Goal: Navigation & Orientation: Find specific page/section

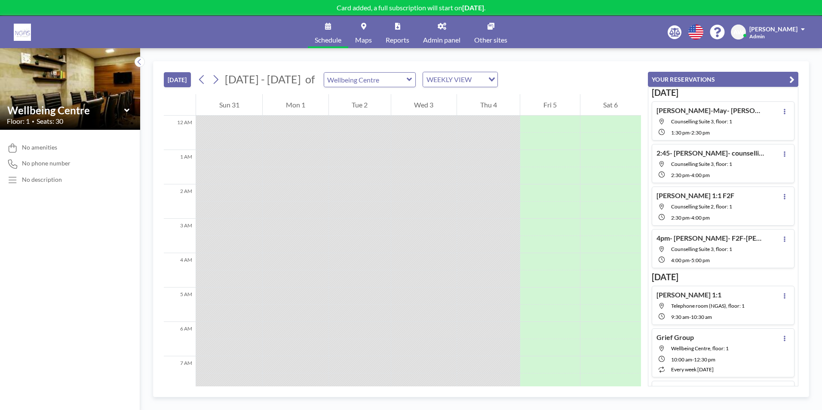
scroll to position [275, 0]
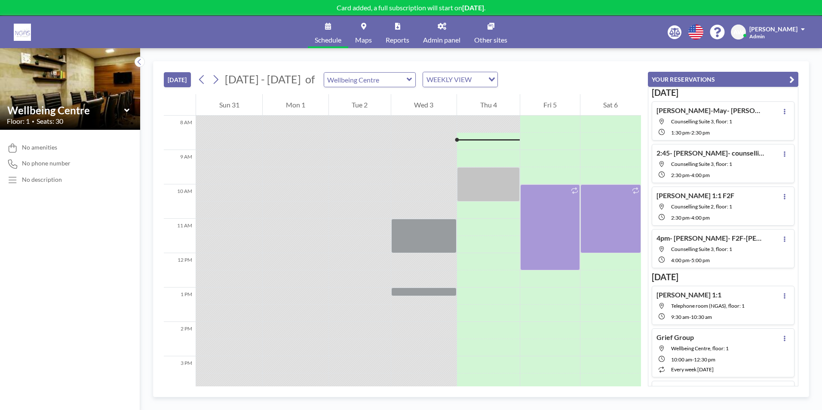
click at [443, 76] on div "WEEKLY VIEW" at bounding box center [453, 78] width 61 height 13
click at [443, 98] on li "DAILY VIEW" at bounding box center [455, 95] width 74 height 12
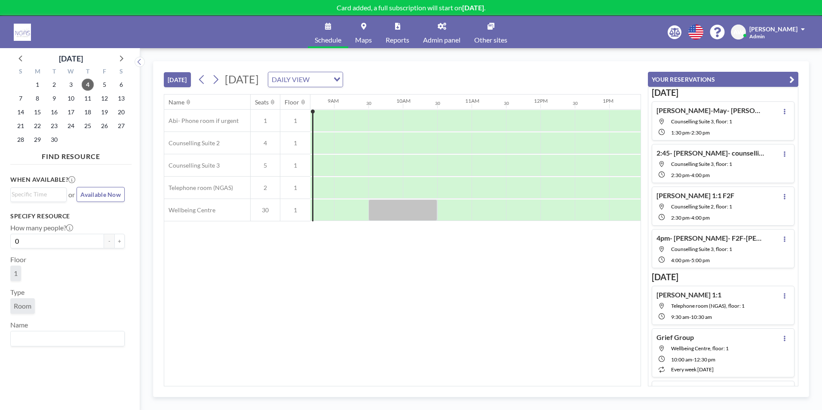
scroll to position [0, 602]
click at [717, 123] on span "Counselling Suite 3, floor: 1" at bounding box center [701, 121] width 61 height 6
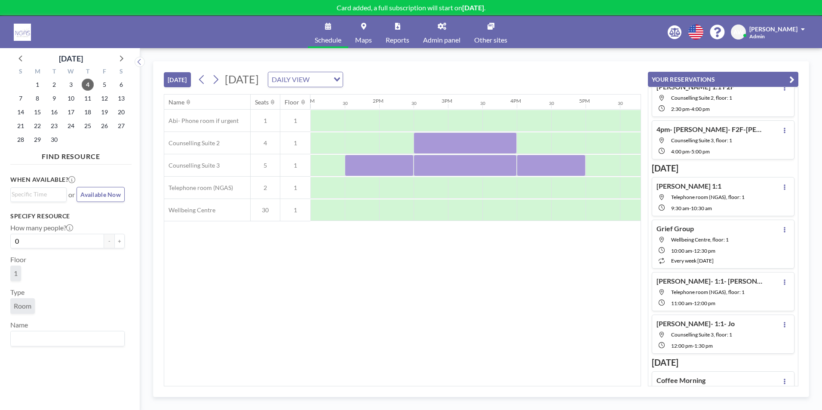
scroll to position [129, 0]
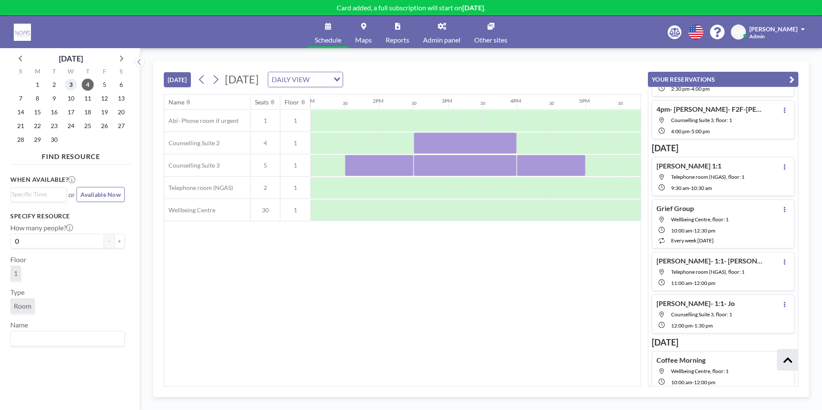
click at [71, 89] on span "3" at bounding box center [71, 85] width 12 height 12
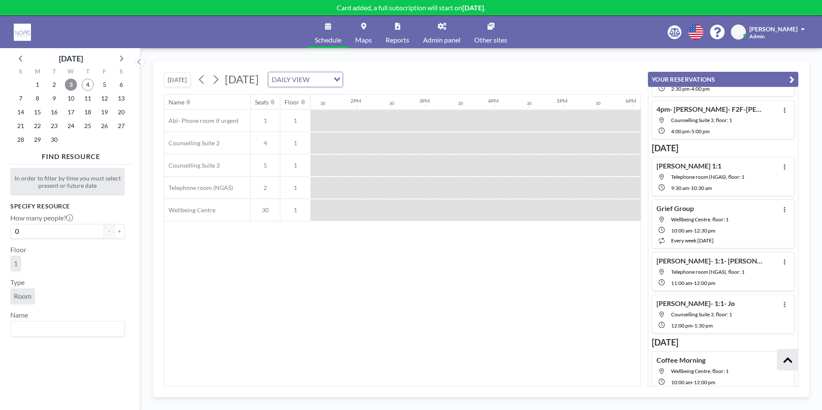
scroll to position [0, 741]
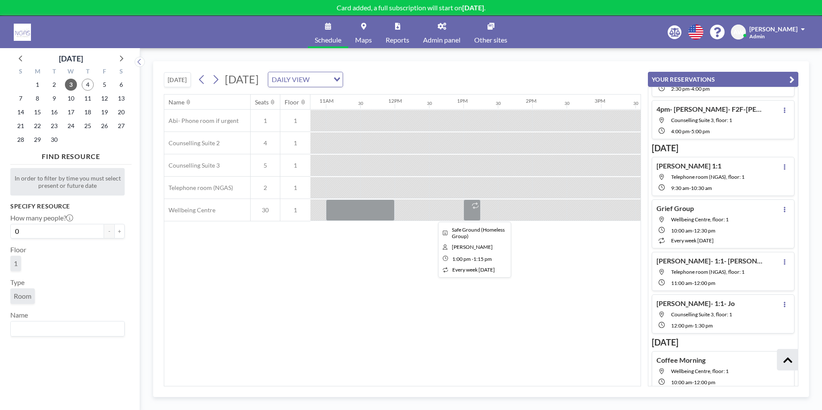
click at [470, 212] on div at bounding box center [472, 211] width 17 height 22
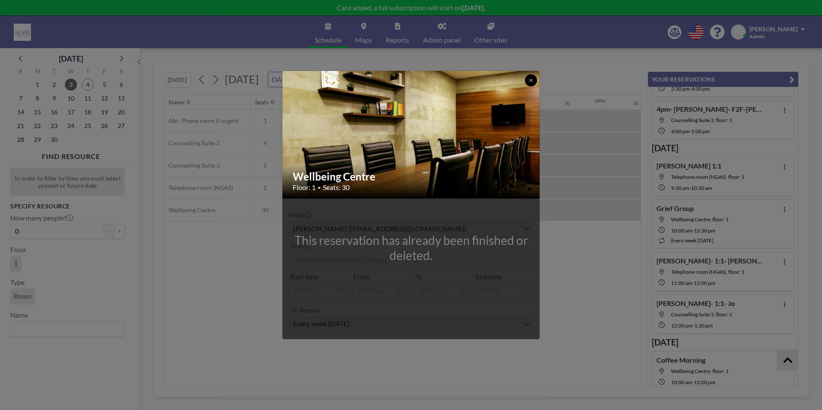
click at [530, 80] on icon at bounding box center [531, 80] width 5 height 5
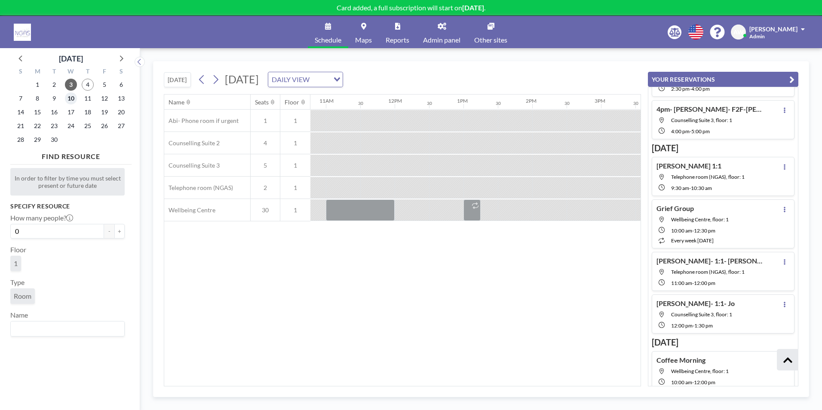
click at [72, 98] on span "10" at bounding box center [71, 98] width 12 height 12
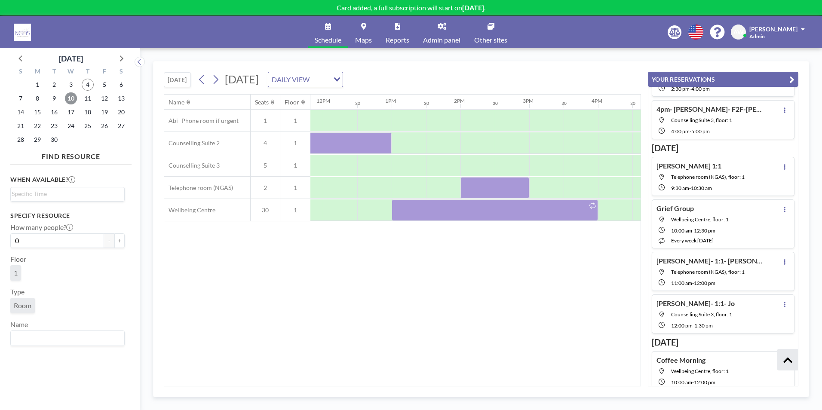
scroll to position [0, 853]
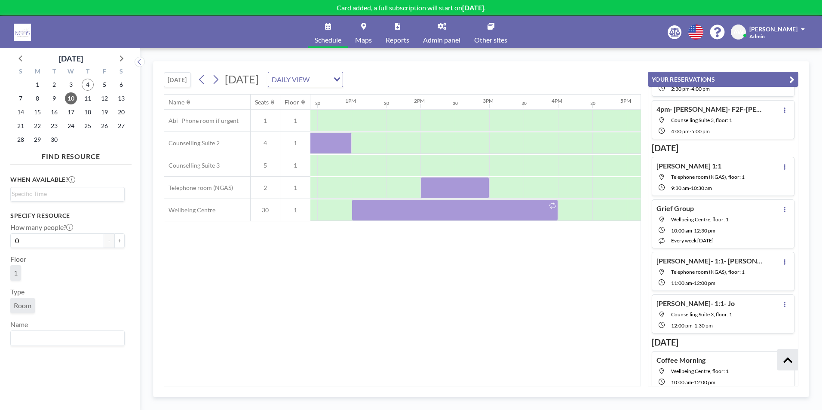
click at [399, 32] on link "Reports" at bounding box center [397, 32] width 37 height 32
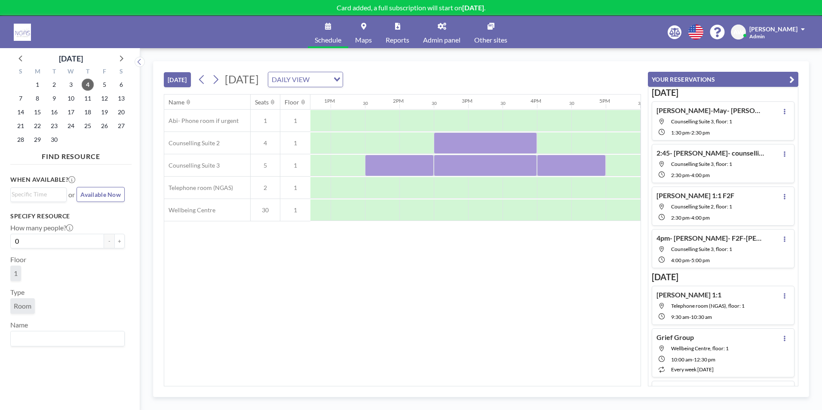
scroll to position [0, 906]
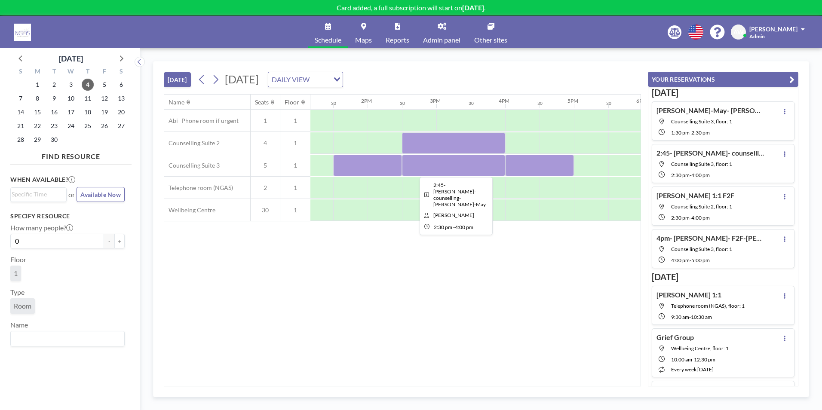
click at [478, 169] on div at bounding box center [453, 166] width 103 height 22
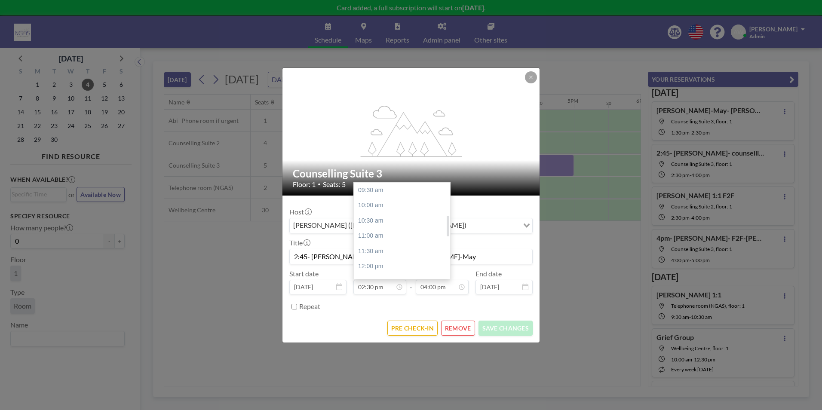
scroll to position [153, 0]
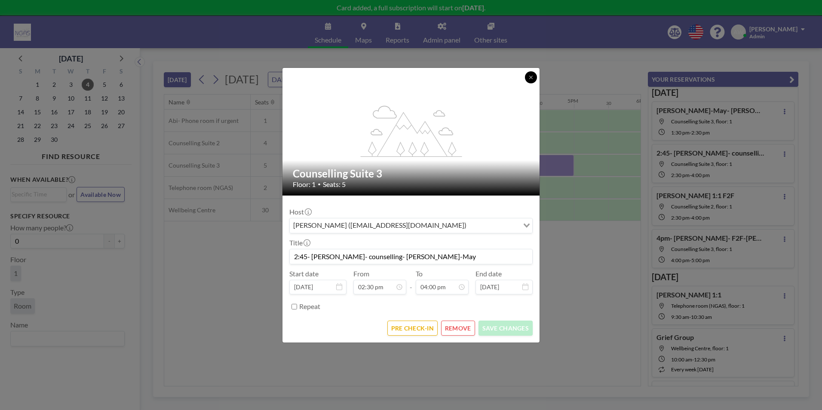
click at [532, 78] on icon at bounding box center [530, 77] width 3 height 3
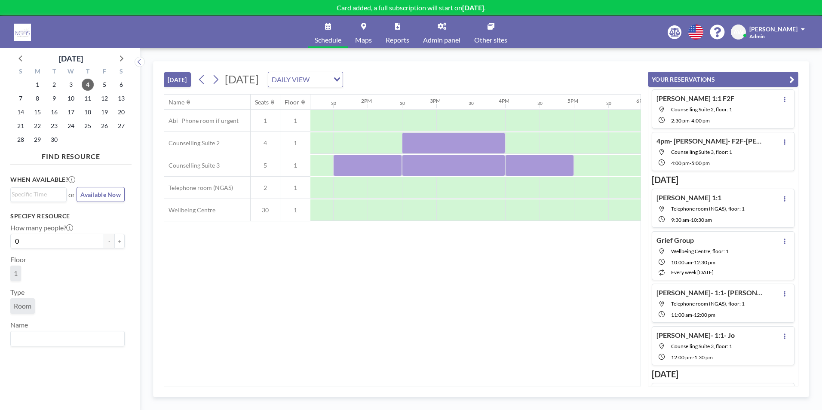
scroll to position [129, 0]
